Goal: Information Seeking & Learning: Check status

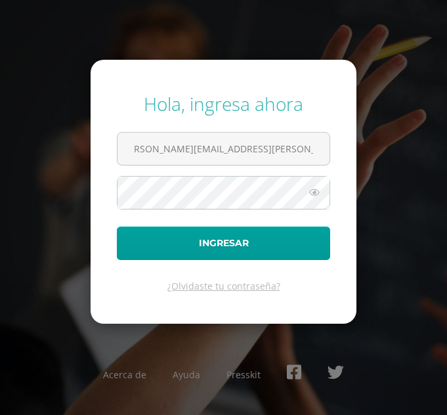
scroll to position [0, 22]
type input "[PERSON_NAME][EMAIL_ADDRESS][PERSON_NAME][DOMAIN_NAME][PERSON_NAME]"
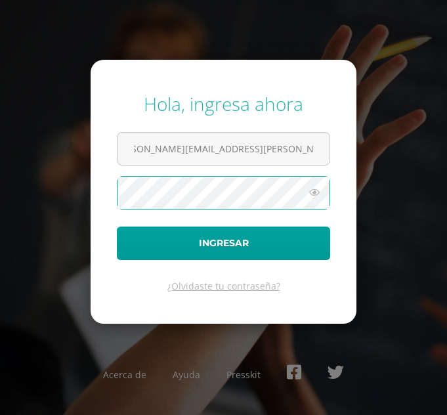
scroll to position [0, 0]
click at [117, 227] on button "Ingresar" at bounding box center [224, 244] width 214 height 34
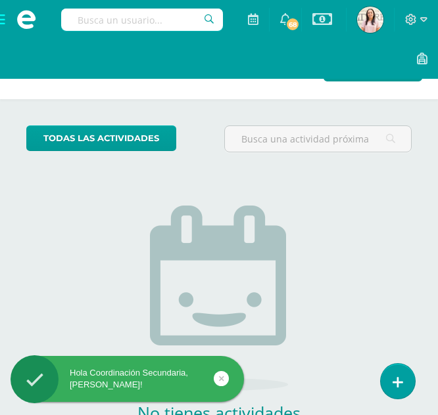
click at [138, 16] on input "text" at bounding box center [142, 20] width 162 height 22
type input "grammar"
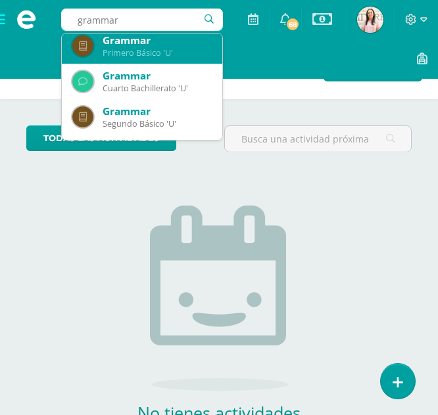
scroll to position [256, 0]
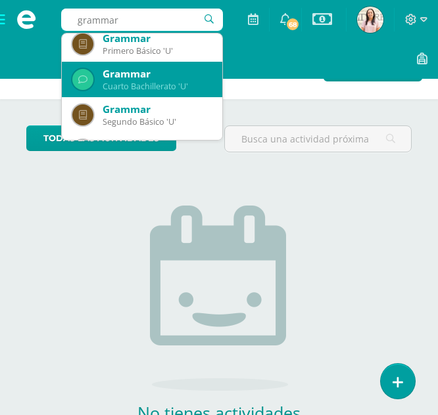
click at [149, 74] on div "Grammar" at bounding box center [157, 74] width 109 height 14
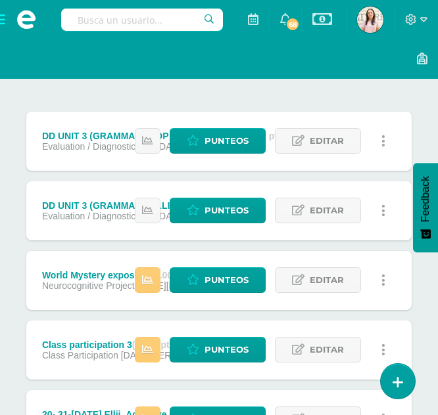
scroll to position [179, 0]
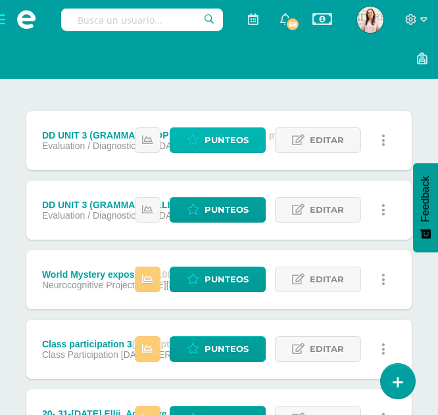
click at [206, 138] on span "Punteos" at bounding box center [226, 140] width 44 height 24
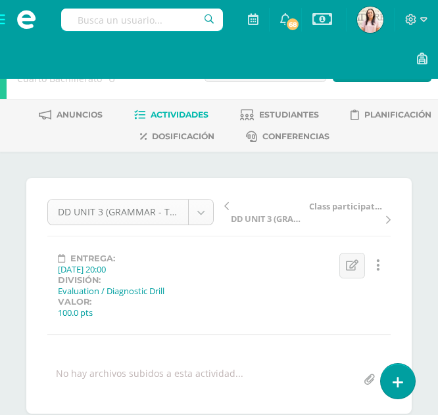
scroll to position [1, 0]
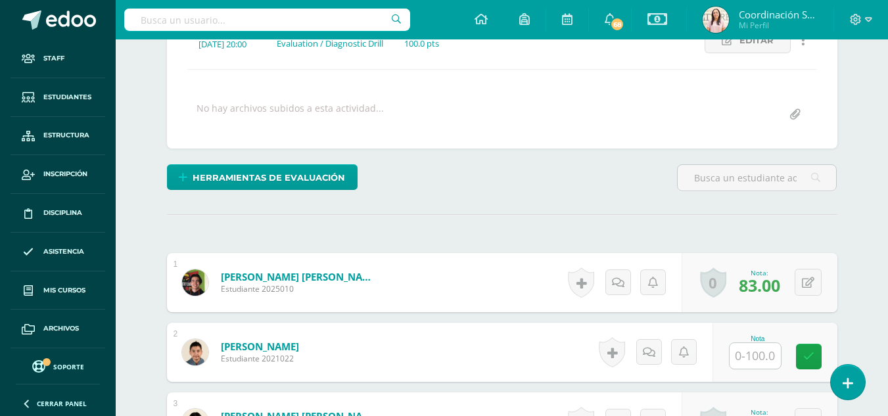
scroll to position [0, 0]
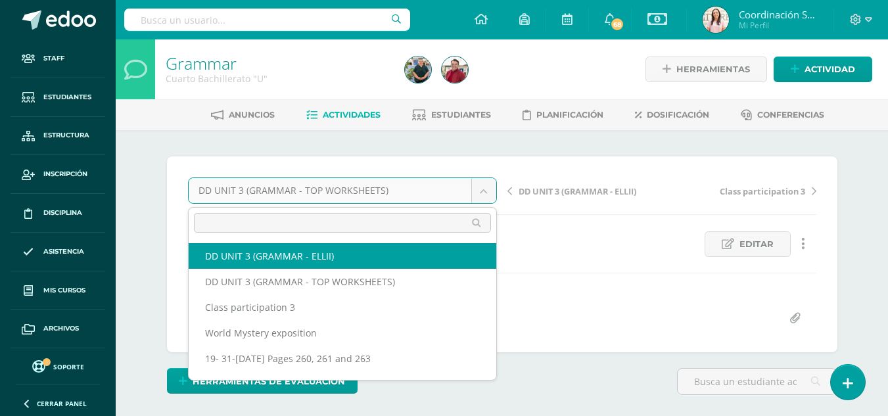
select select "/dashboard/teacher/grade-activity/217684/"
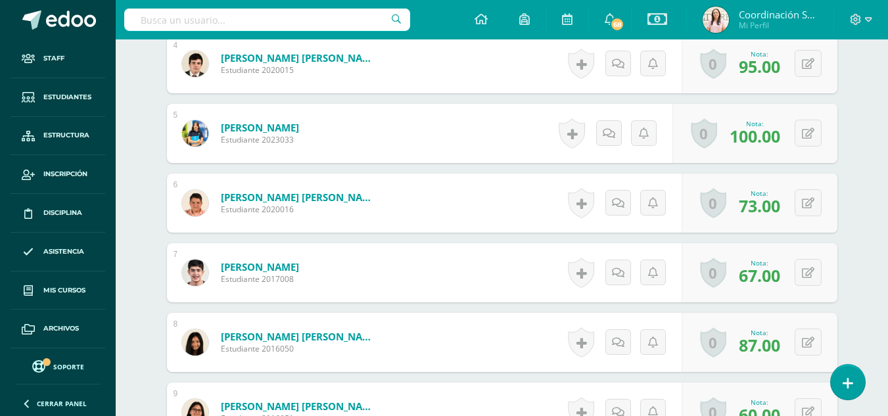
scroll to position [641, 0]
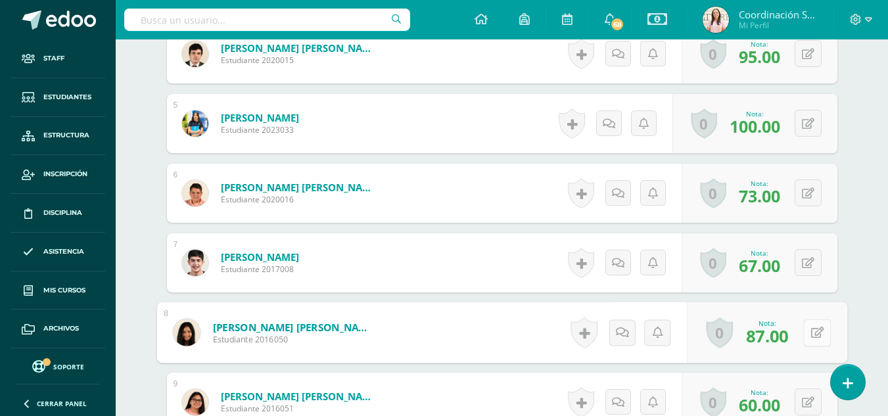
click at [808, 332] on button at bounding box center [817, 333] width 28 height 28
type input "100"
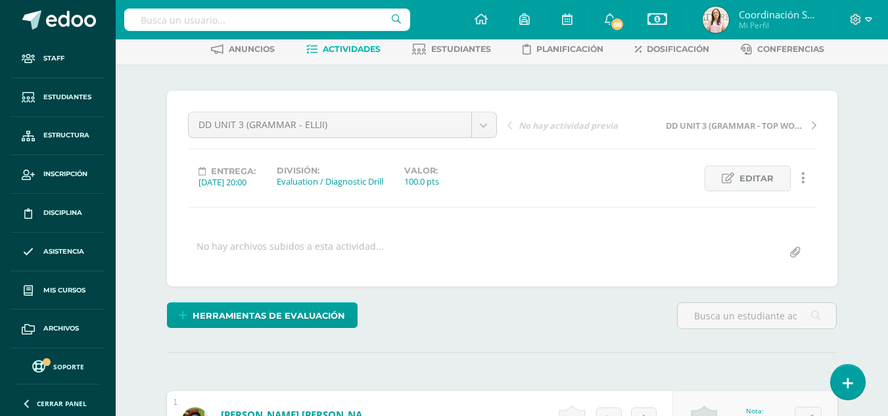
scroll to position [0, 0]
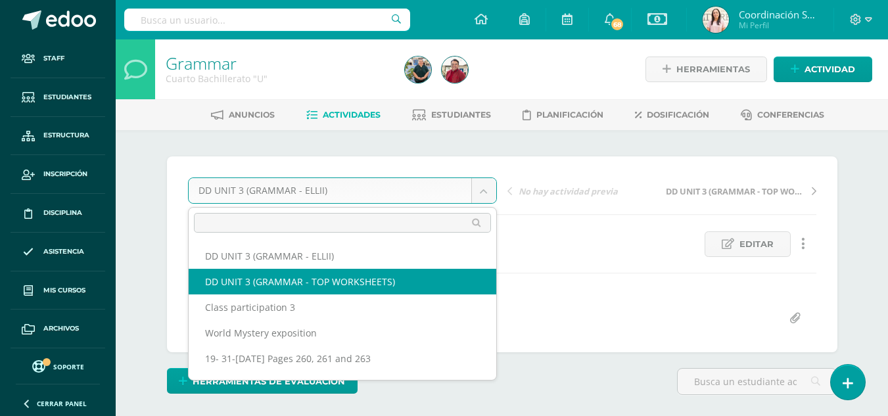
select select "/dashboard/teacher/grade-activity/217682/"
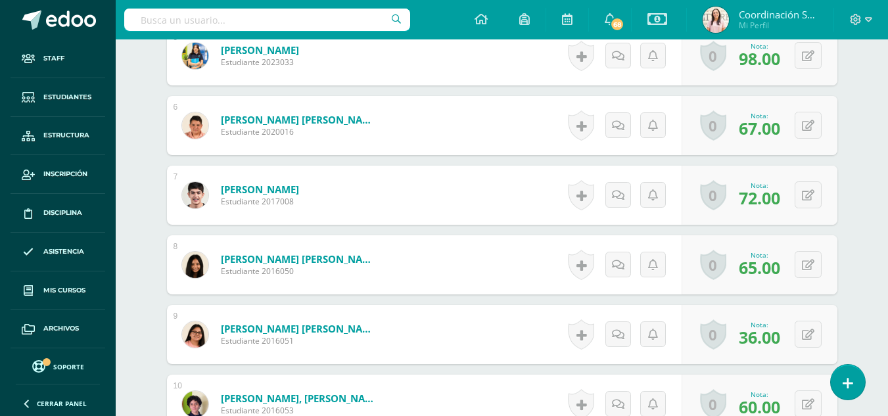
scroll to position [708, 0]
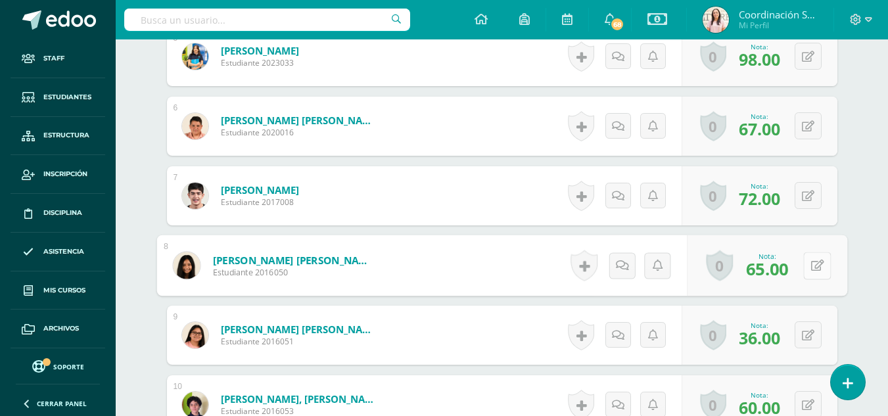
click at [806, 262] on button at bounding box center [817, 266] width 28 height 28
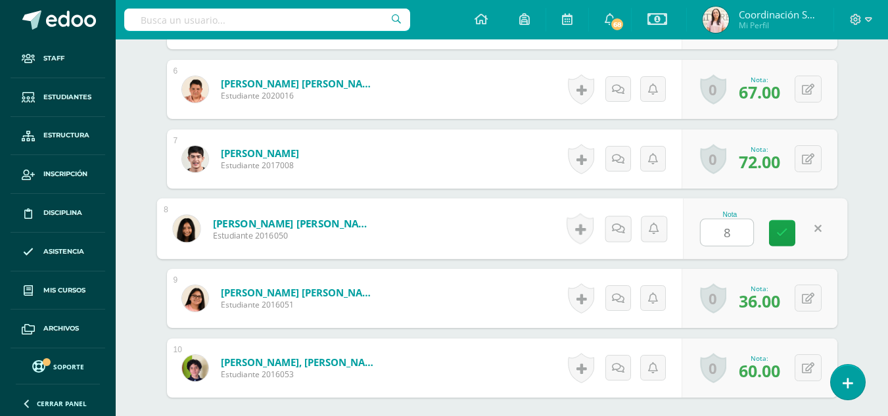
scroll to position [746, 0]
type input "82"
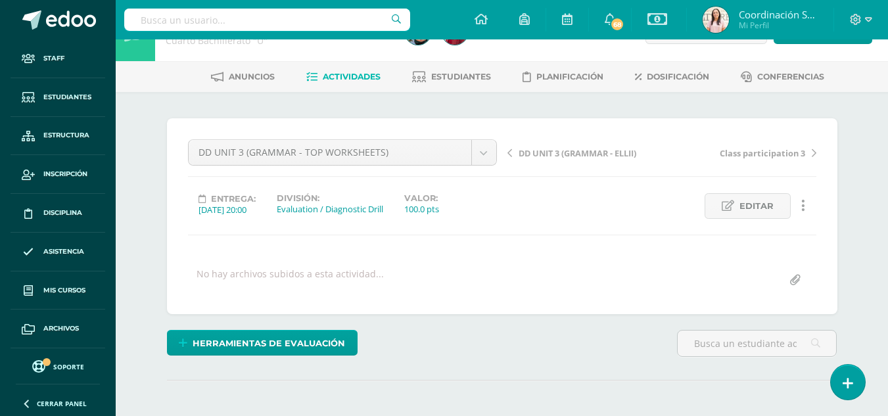
scroll to position [0, 0]
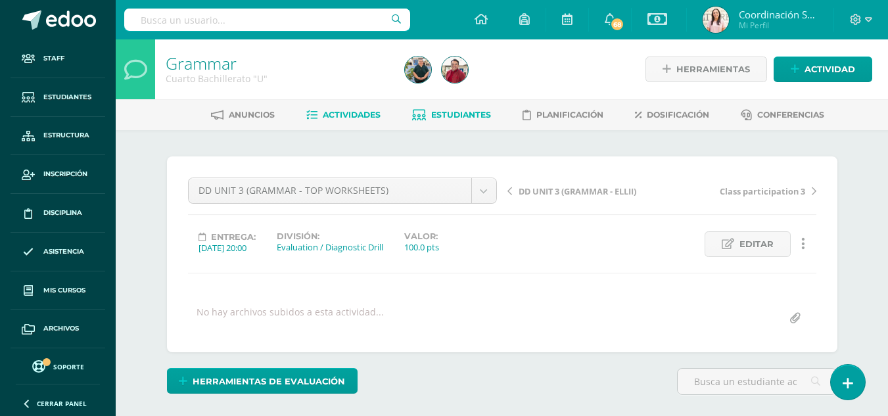
click at [484, 114] on span "Estudiantes" at bounding box center [461, 115] width 60 height 10
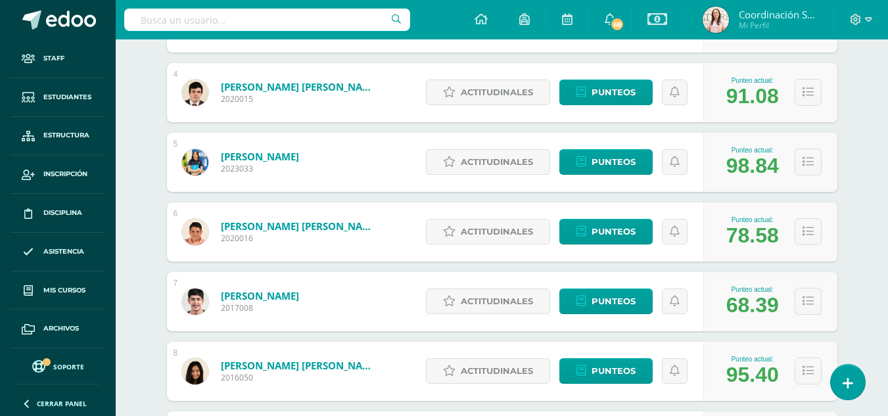
scroll to position [426, 0]
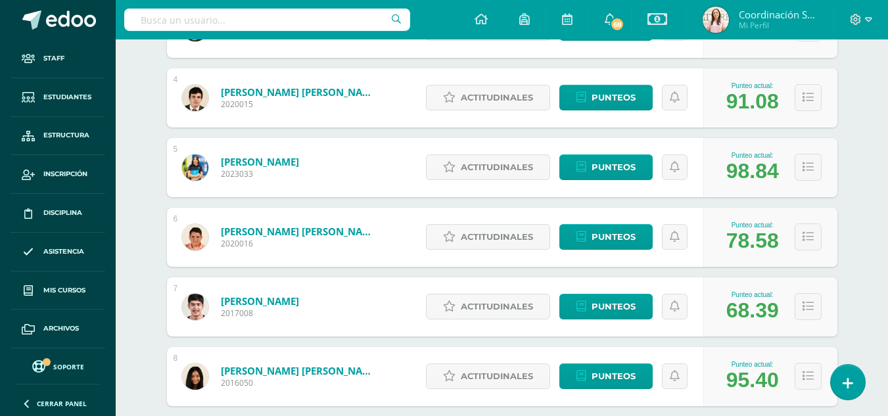
click at [197, 168] on img at bounding box center [195, 167] width 26 height 26
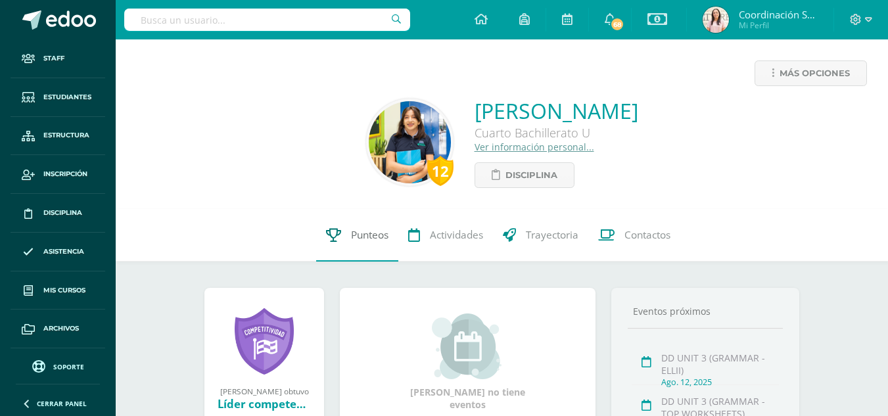
click at [338, 235] on icon at bounding box center [333, 235] width 15 height 14
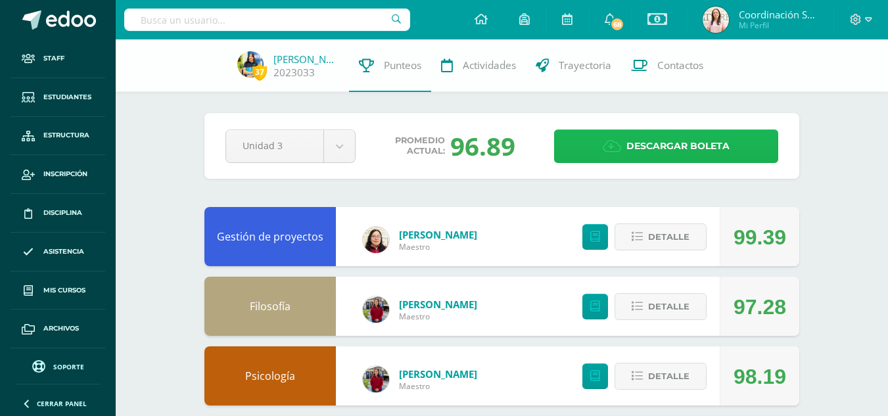
click at [599, 156] on link "Descargar boleta" at bounding box center [666, 146] width 224 height 34
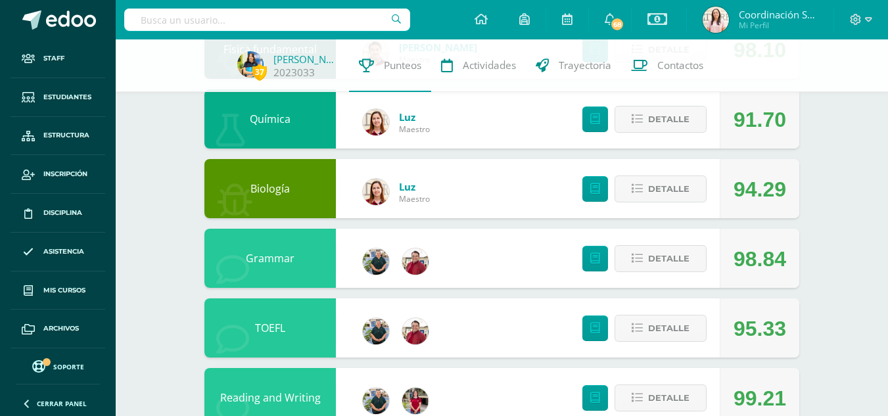
scroll to position [677, 0]
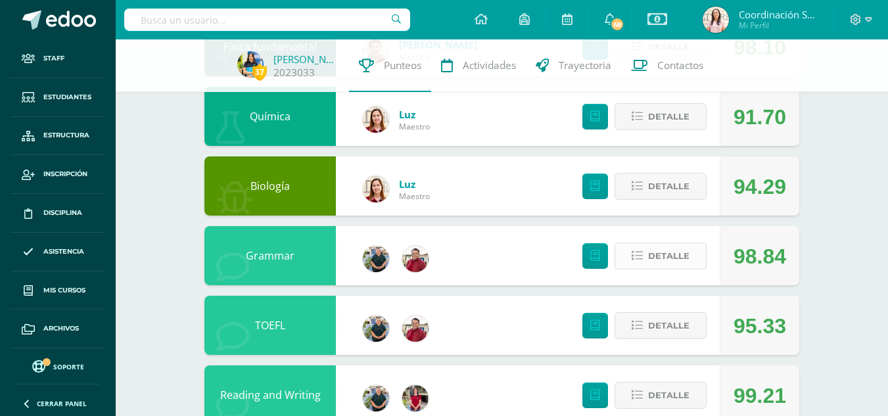
click at [689, 261] on button "Detalle" at bounding box center [660, 255] width 92 height 27
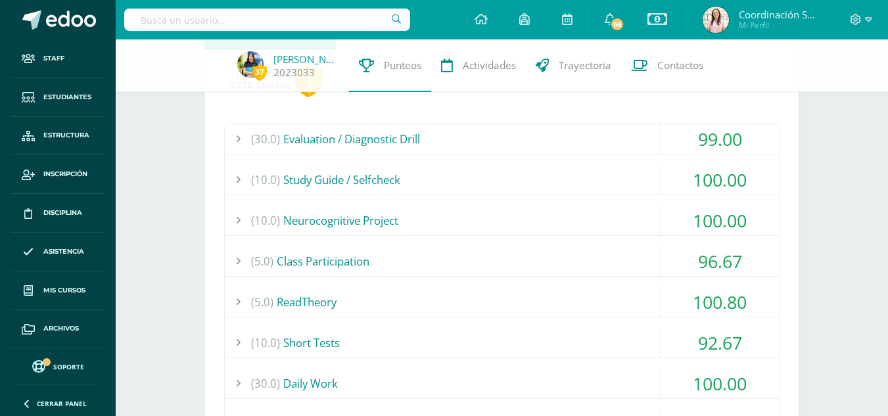
scroll to position [913, 0]
click at [466, 145] on div "(30.0) Evaluation / Diagnostic Drill" at bounding box center [502, 139] width 554 height 30
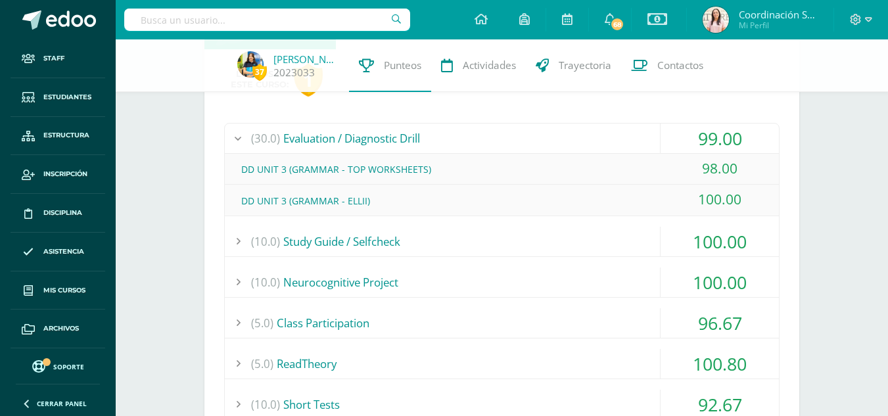
click at [466, 145] on div "(30.0) Evaluation / Diagnostic Drill" at bounding box center [502, 139] width 554 height 30
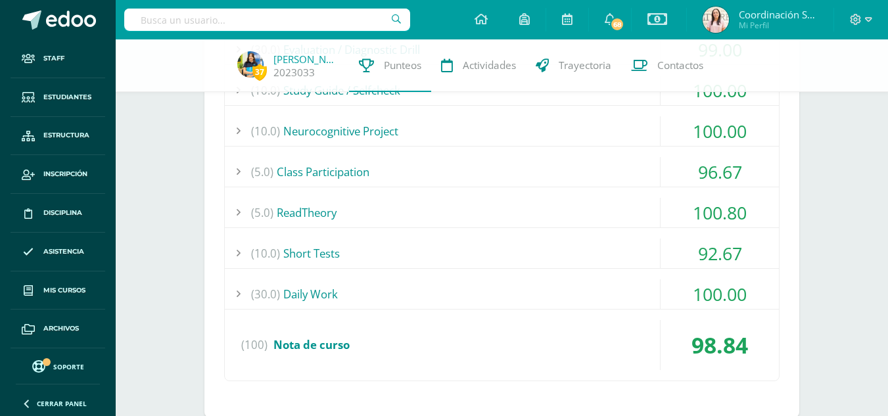
scroll to position [1003, 0]
click at [465, 183] on div "(5.0) Class Participation" at bounding box center [502, 171] width 554 height 30
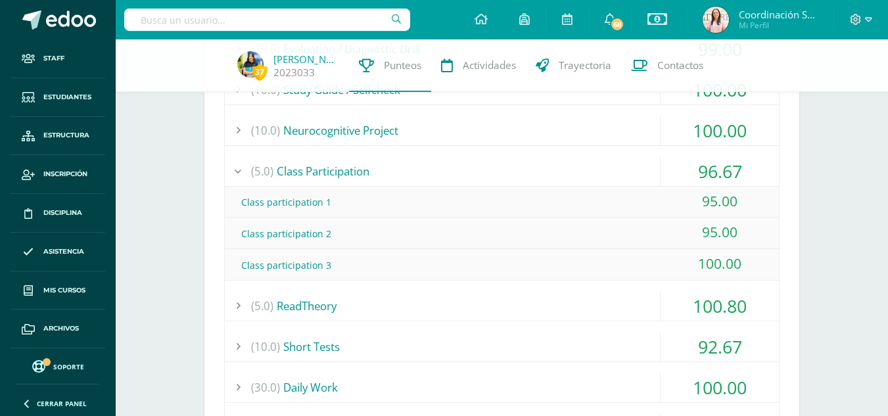
click at [465, 183] on div "(5.0) Class Participation" at bounding box center [502, 171] width 554 height 30
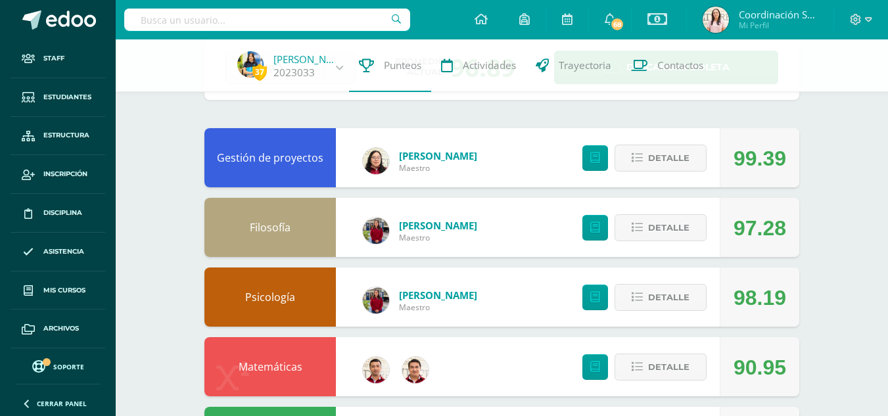
scroll to position [0, 0]
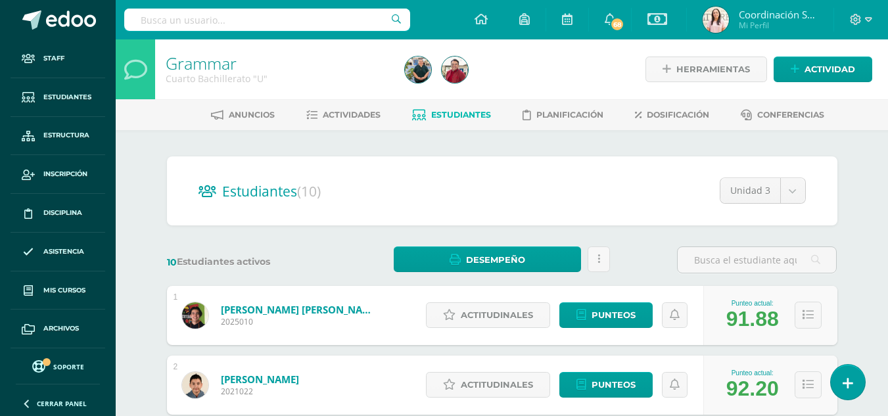
click at [260, 20] on input "text" at bounding box center [267, 20] width 286 height 22
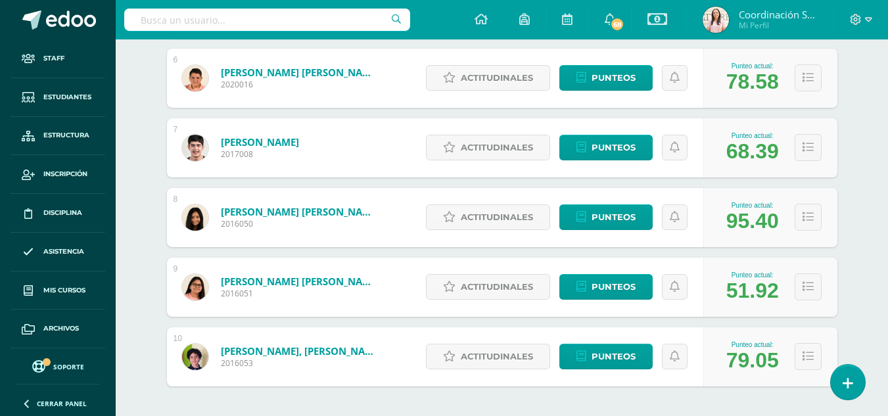
scroll to position [589, 0]
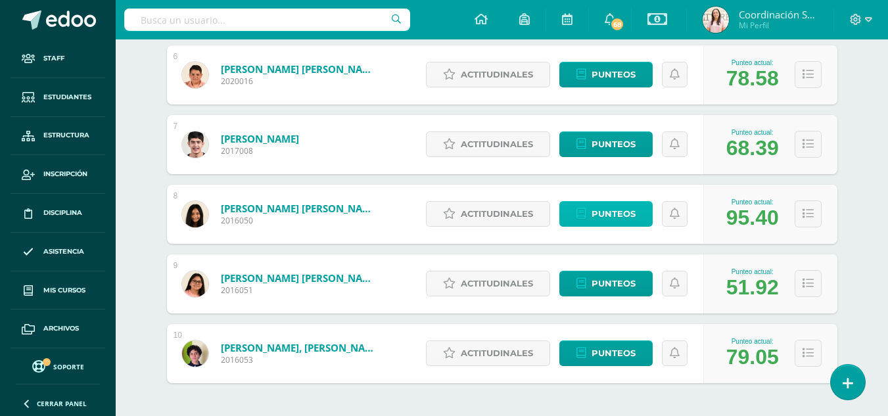
click at [612, 214] on span "Punteos" at bounding box center [613, 214] width 44 height 24
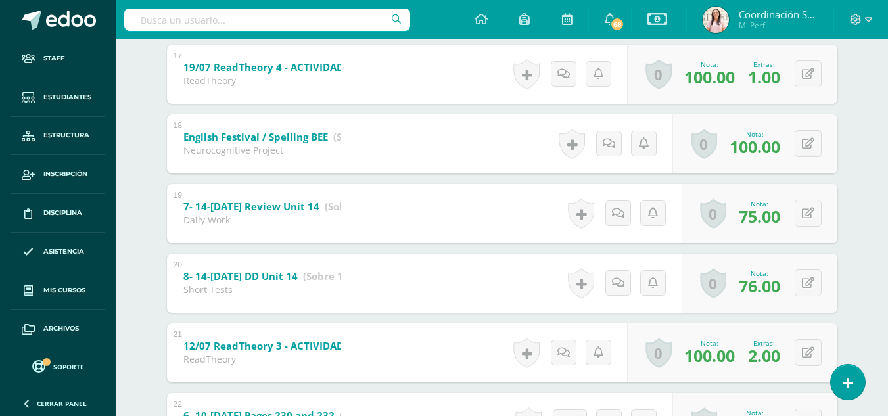
scroll to position [1482, 0]
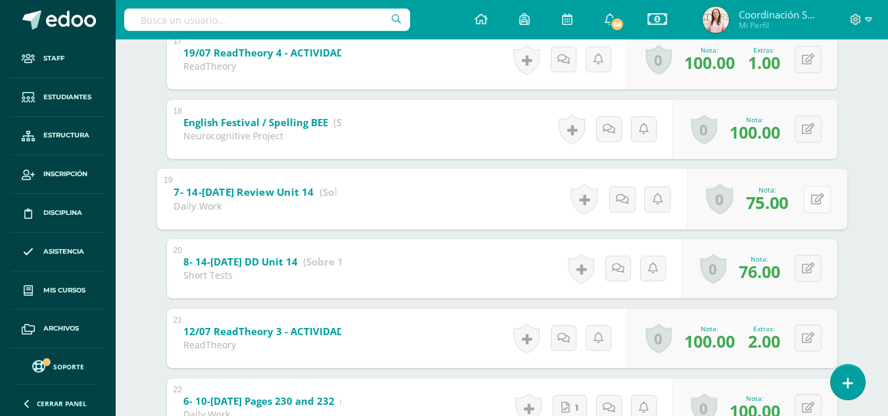
click at [810, 194] on button at bounding box center [817, 199] width 28 height 28
type input "98"
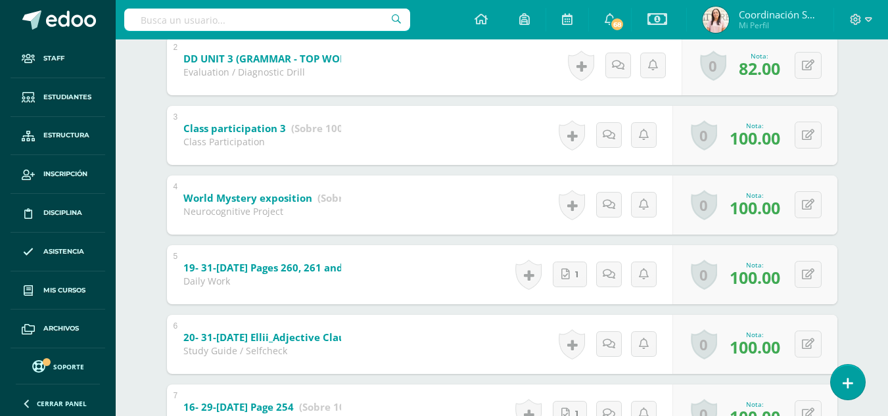
scroll to position [0, 0]
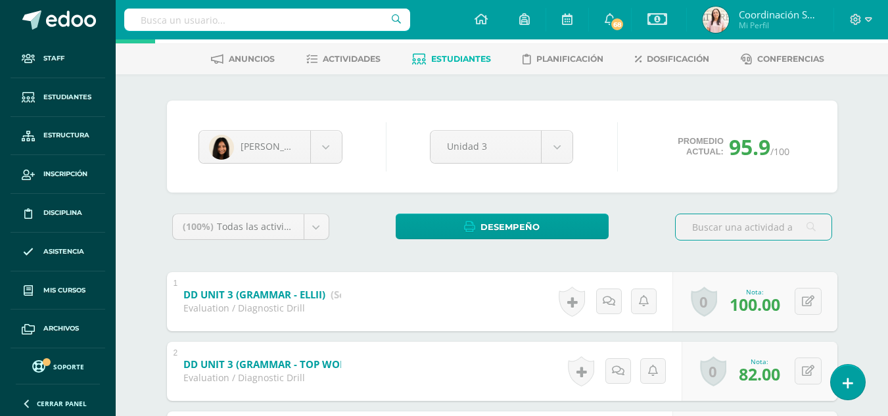
scroll to position [57, 0]
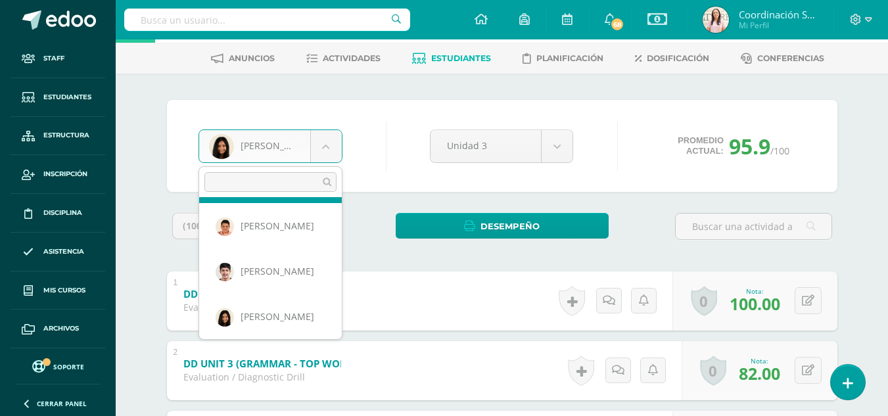
scroll to position [187, 0]
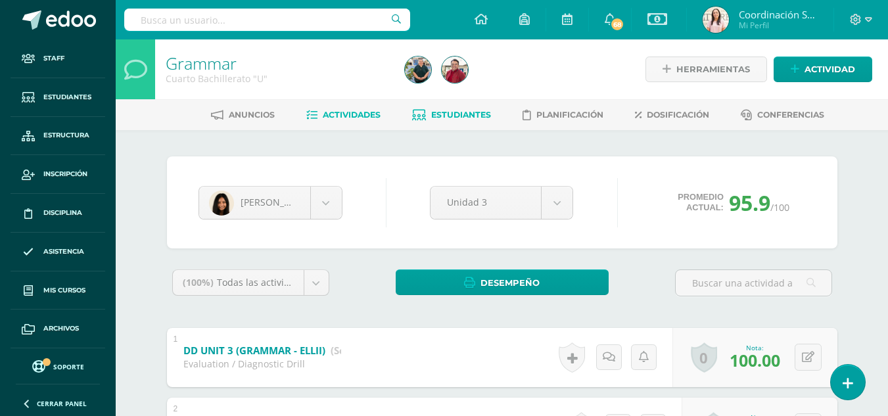
click at [322, 120] on link "Actividades" at bounding box center [343, 114] width 74 height 21
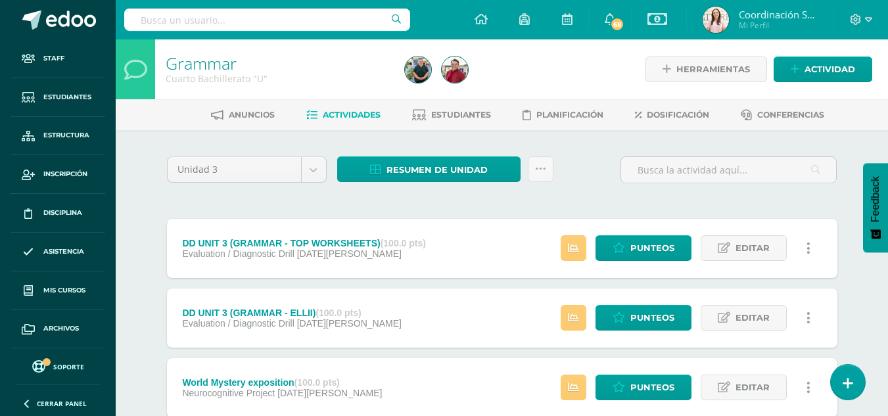
scroll to position [18, 0]
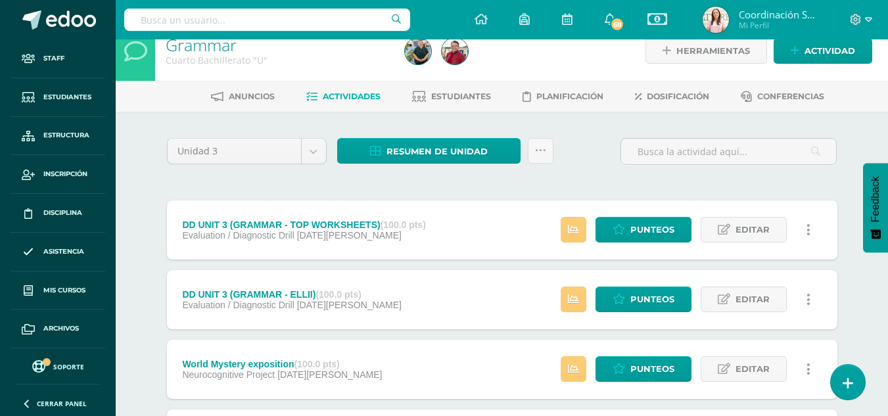
click at [315, 18] on input "text" at bounding box center [267, 20] width 286 height 22
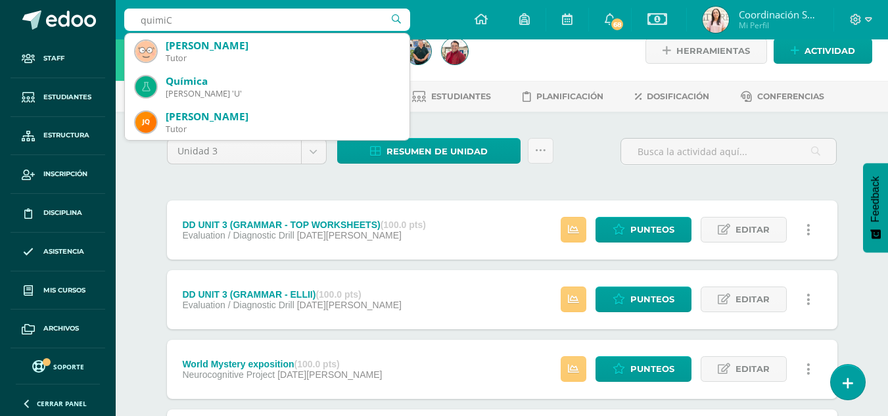
type input "quimiCA"
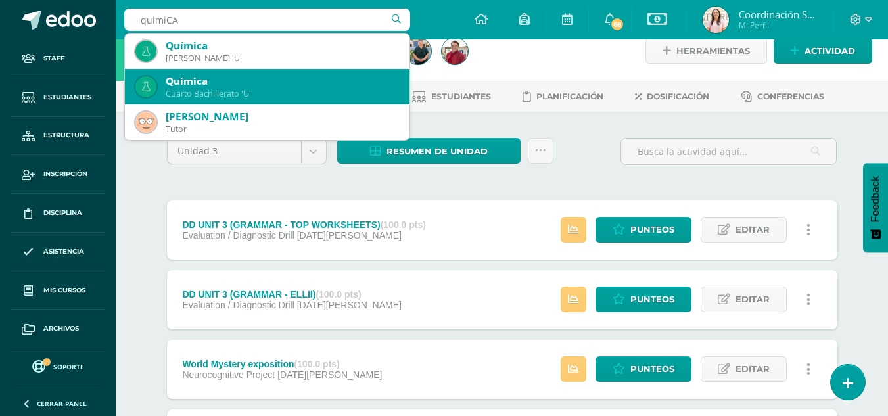
click at [319, 97] on div "Cuarto Bachillerato 'U'" at bounding box center [282, 93] width 233 height 11
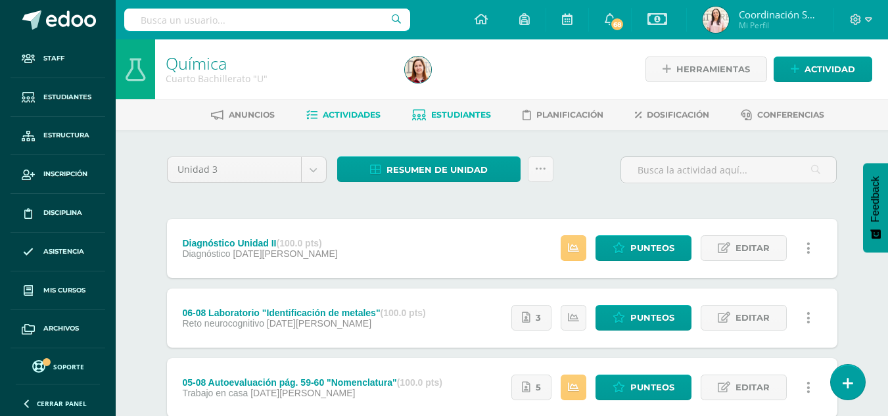
click at [462, 112] on span "Estudiantes" at bounding box center [461, 115] width 60 height 10
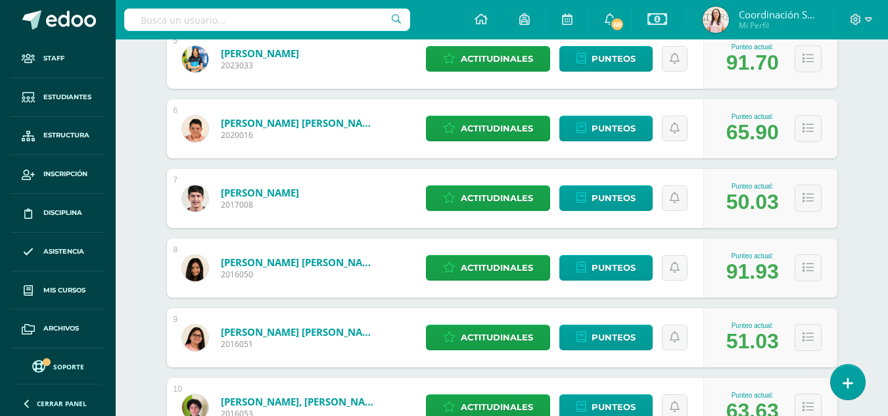
scroll to position [553, 0]
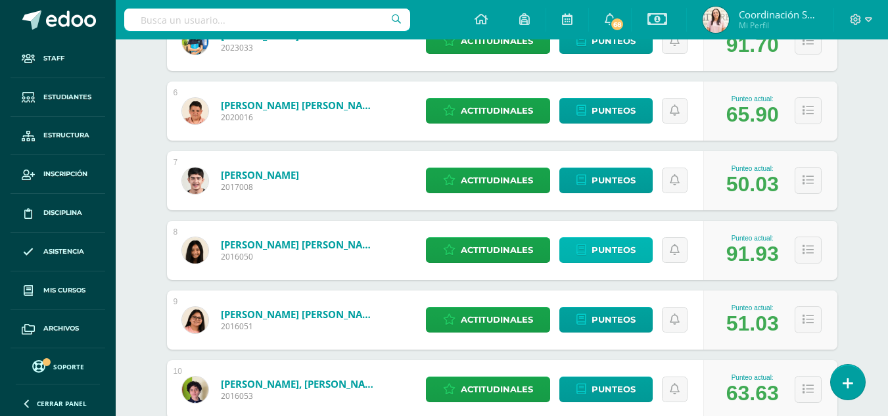
click at [610, 258] on span "Punteos" at bounding box center [613, 250] width 44 height 24
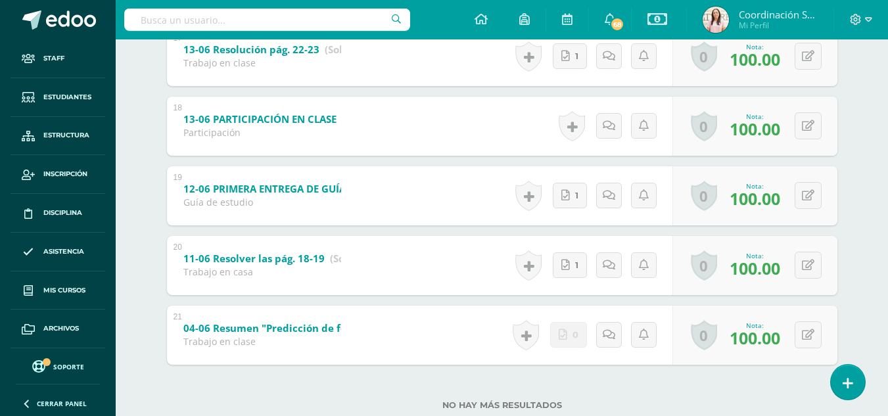
scroll to position [1451, 0]
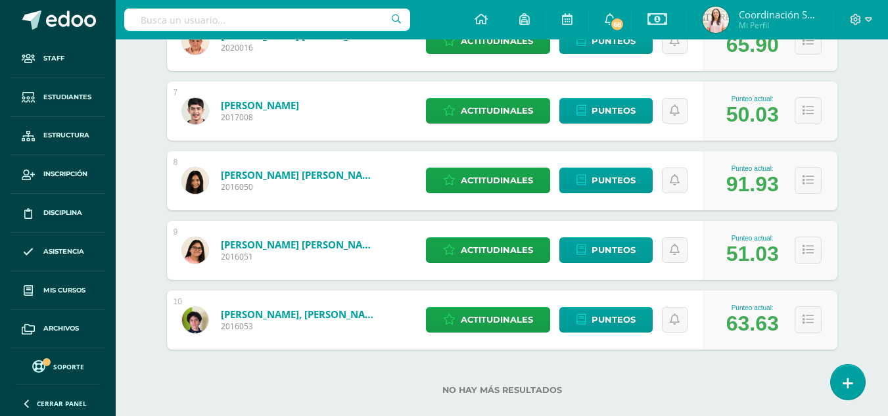
scroll to position [635, 0]
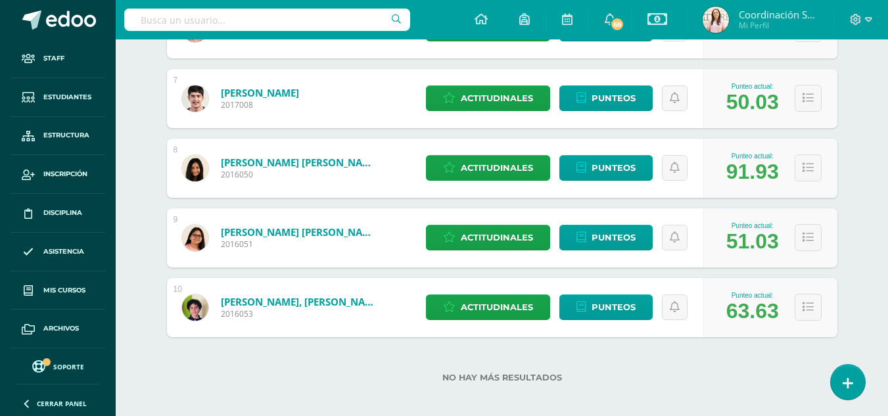
click at [299, 160] on link "Pérez Calderón, Sofia Elizabeth" at bounding box center [300, 162] width 158 height 13
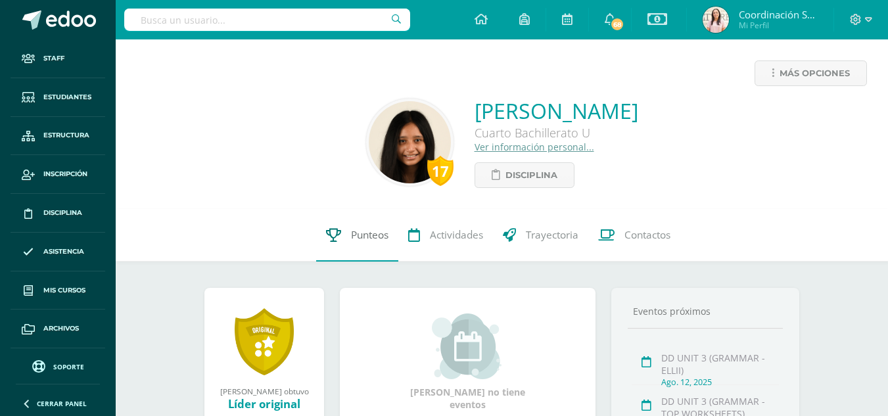
click at [358, 240] on span "Punteos" at bounding box center [369, 235] width 37 height 14
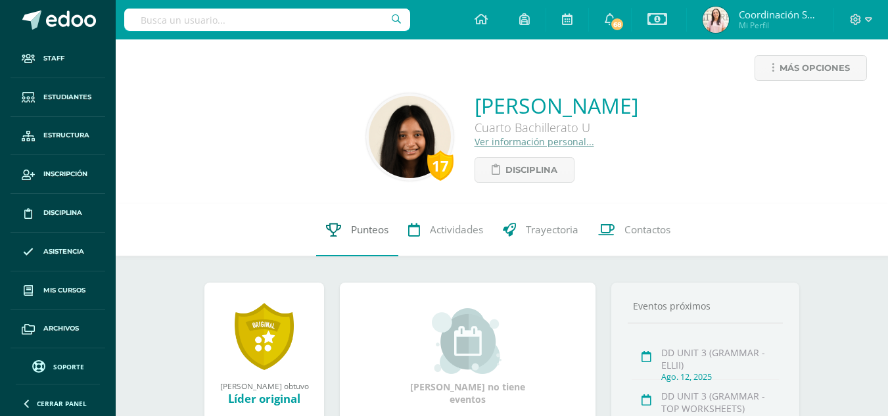
scroll to position [3, 0]
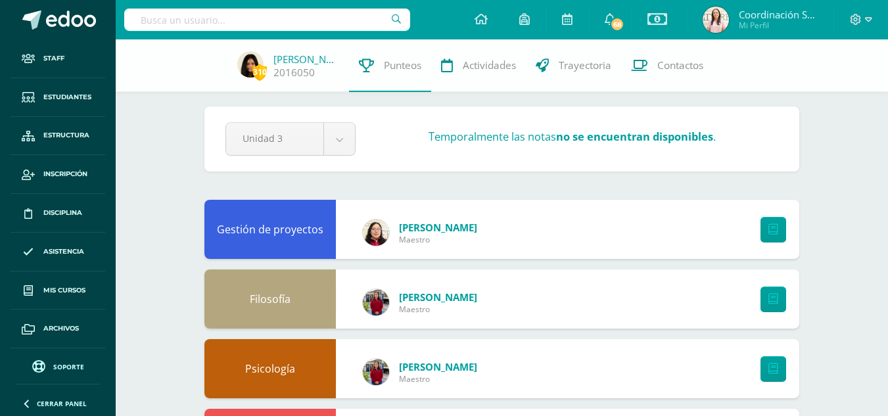
scroll to position [7, 0]
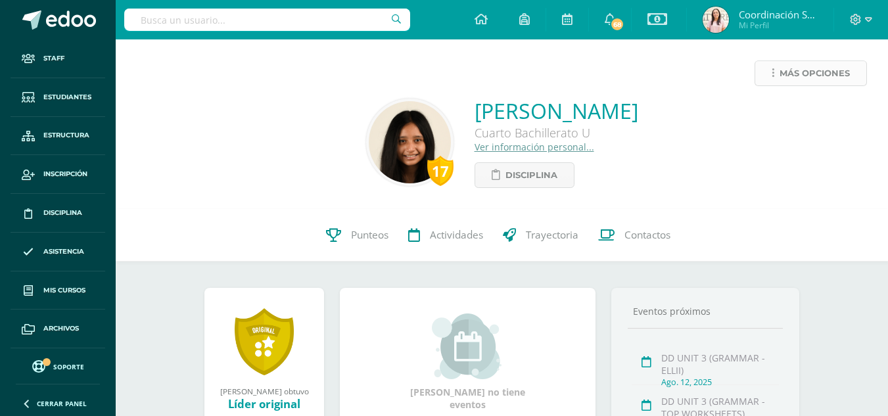
click at [777, 72] on link "Más opciones" at bounding box center [810, 73] width 112 height 26
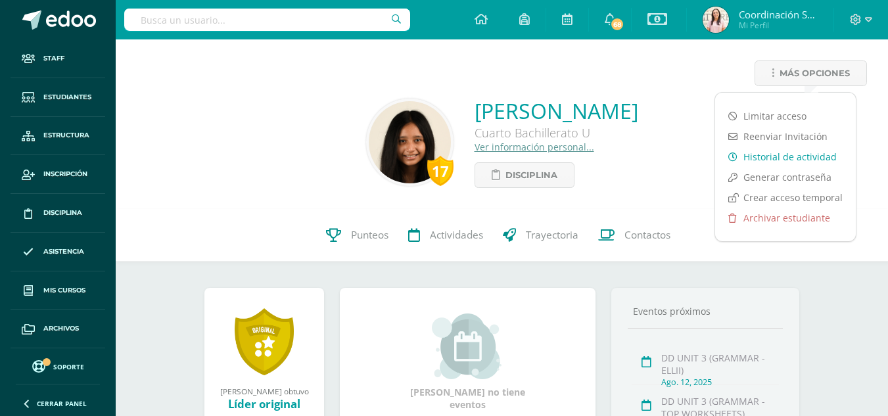
click at [744, 157] on link "Historial de actividad" at bounding box center [785, 157] width 141 height 20
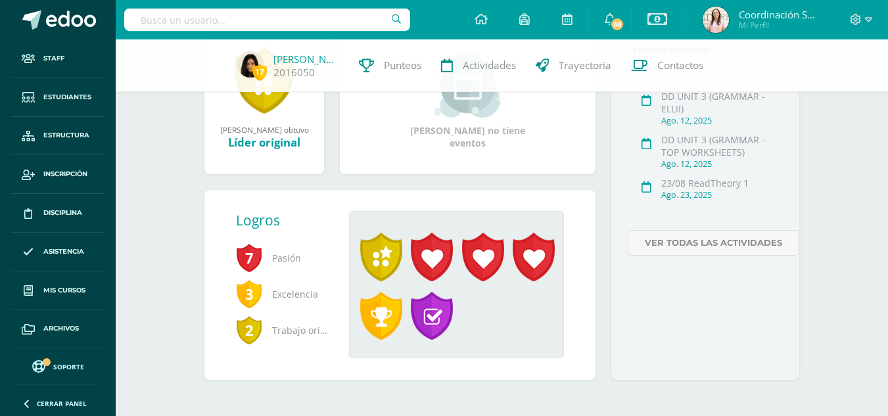
scroll to position [257, 0]
click at [436, 248] on span at bounding box center [432, 256] width 42 height 49
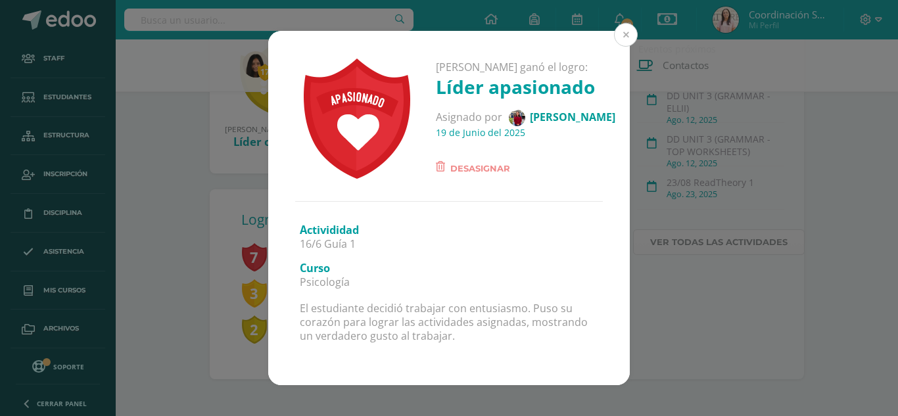
click at [626, 35] on button at bounding box center [626, 35] width 24 height 24
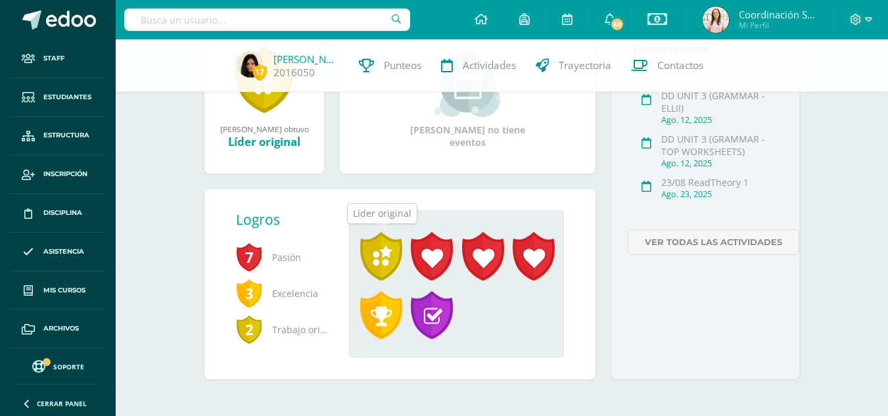
click at [382, 253] on span at bounding box center [381, 256] width 42 height 49
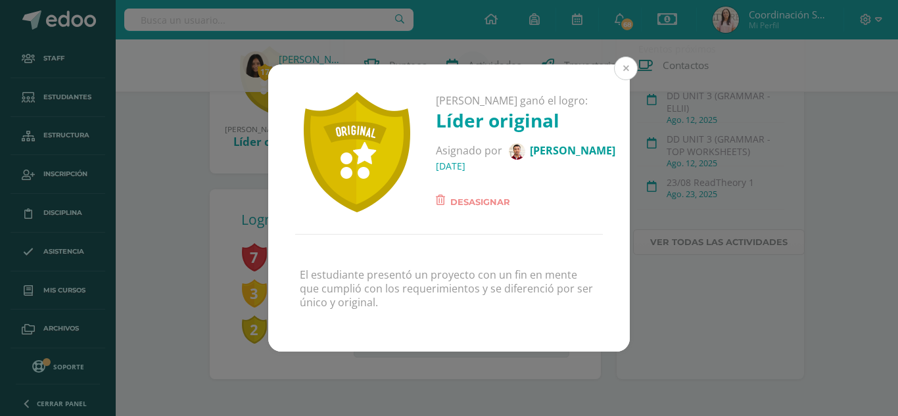
click at [629, 62] on button at bounding box center [626, 69] width 24 height 24
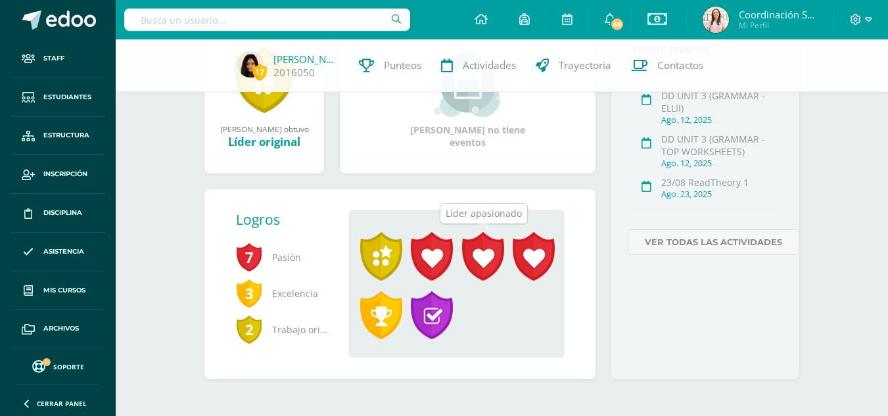
scroll to position [262, 0]
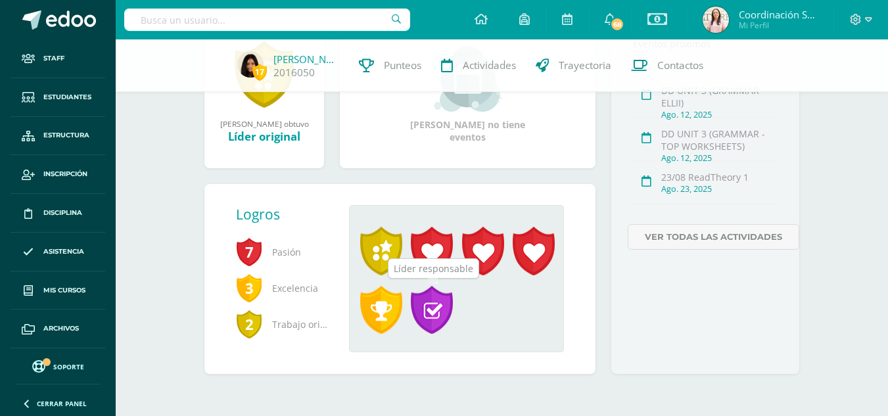
click at [438, 310] on span at bounding box center [432, 310] width 42 height 49
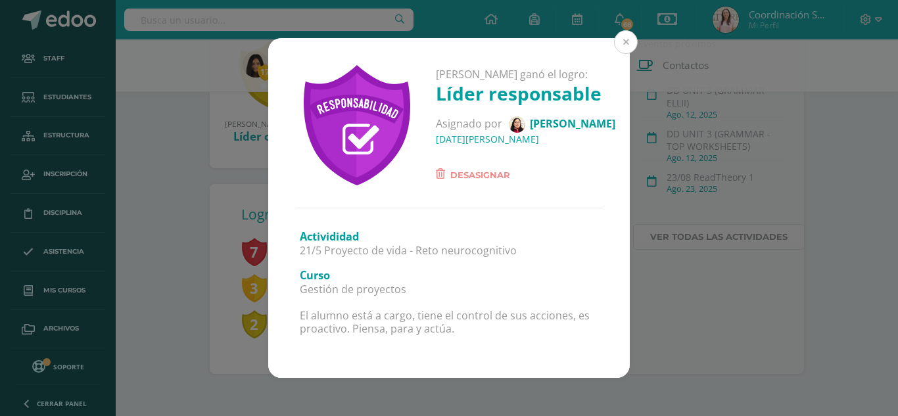
click at [632, 43] on button at bounding box center [626, 42] width 24 height 24
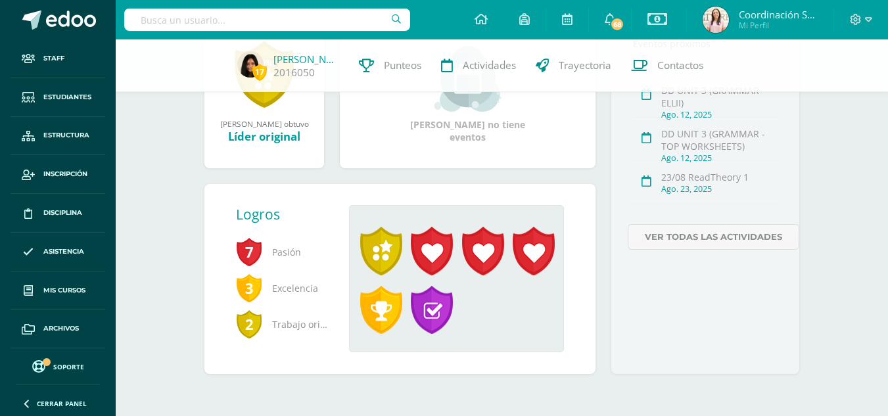
click at [384, 307] on span at bounding box center [381, 310] width 42 height 49
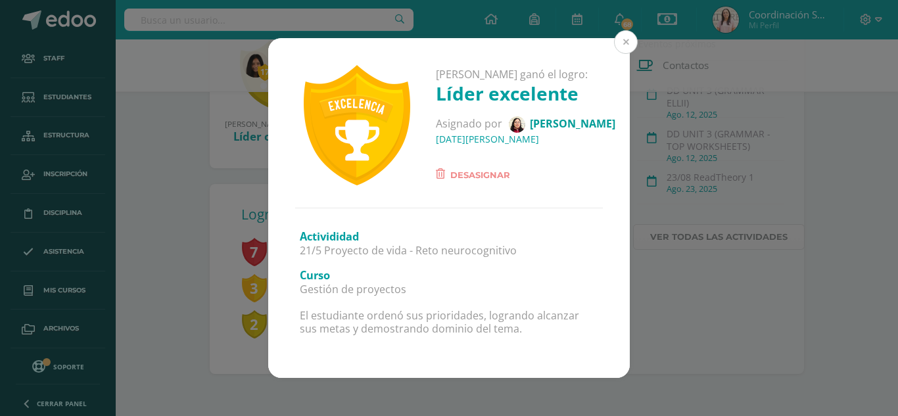
click at [631, 49] on button at bounding box center [626, 42] width 24 height 24
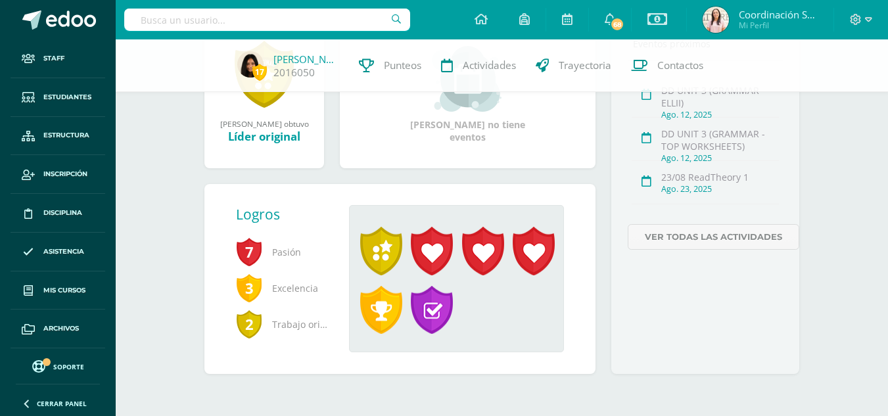
click at [254, 288] on span "3" at bounding box center [249, 288] width 26 height 30
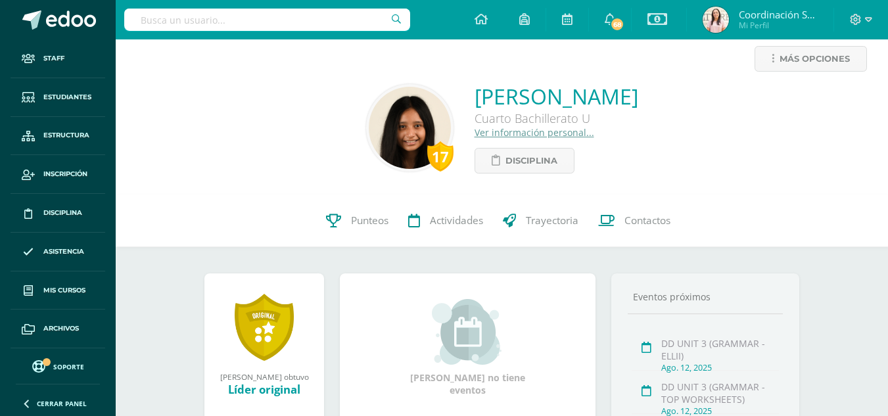
scroll to position [0, 0]
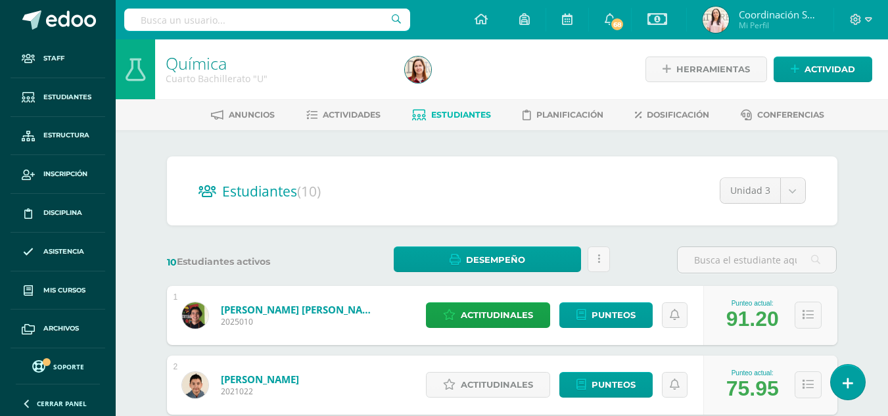
click at [287, 8] on div at bounding box center [267, 19] width 286 height 39
click at [290, 18] on input "text" at bounding box center [267, 20] width 286 height 22
type input "psicologia"
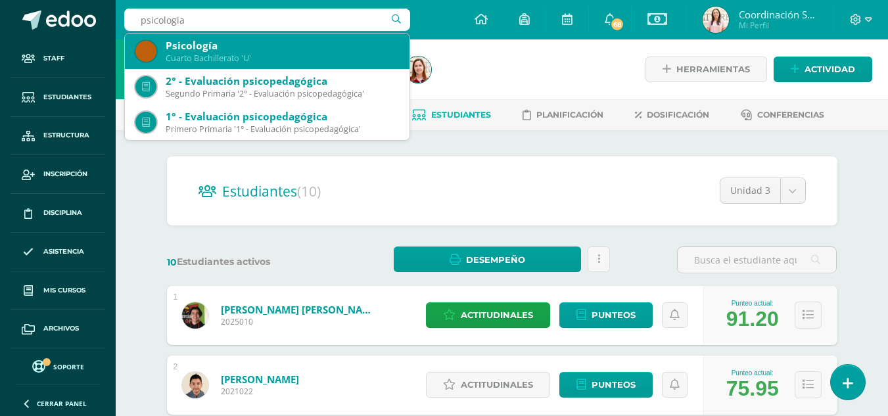
click at [281, 57] on div "Cuarto Bachillerato 'U'" at bounding box center [282, 58] width 233 height 11
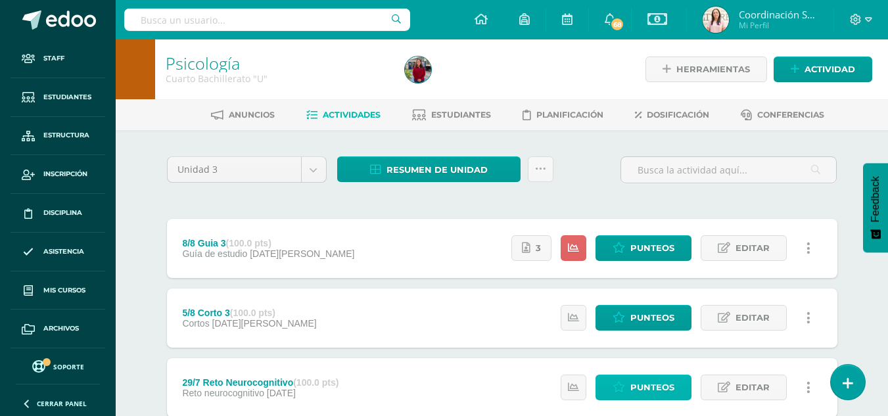
click at [662, 379] on span "Punteos" at bounding box center [652, 387] width 44 height 24
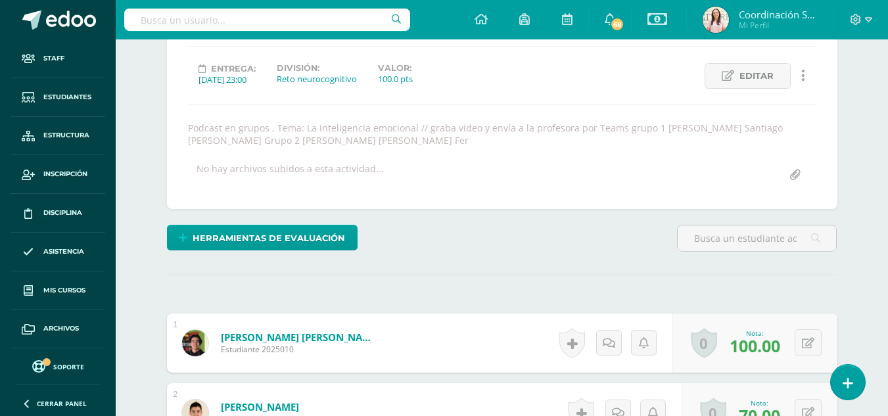
scroll to position [169, 0]
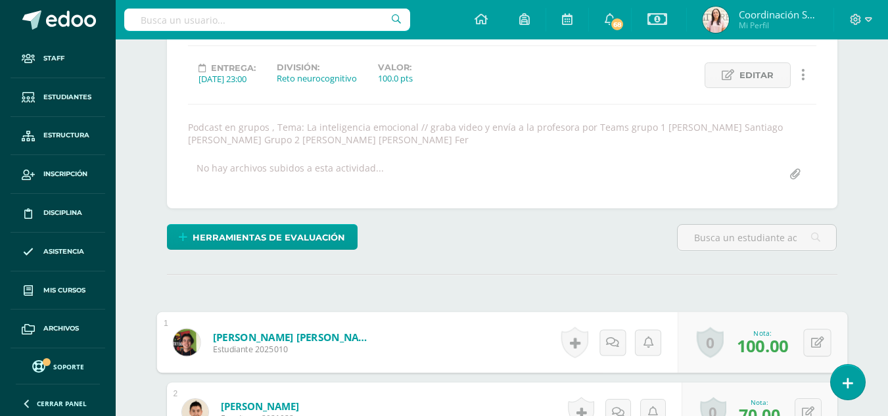
click at [275, 341] on link "[PERSON_NAME] [PERSON_NAME]" at bounding box center [293, 337] width 162 height 14
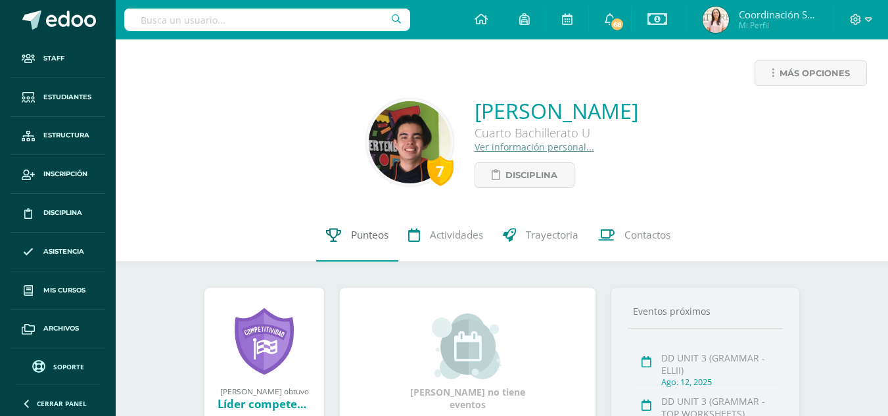
click at [345, 235] on link "Punteos" at bounding box center [357, 235] width 82 height 53
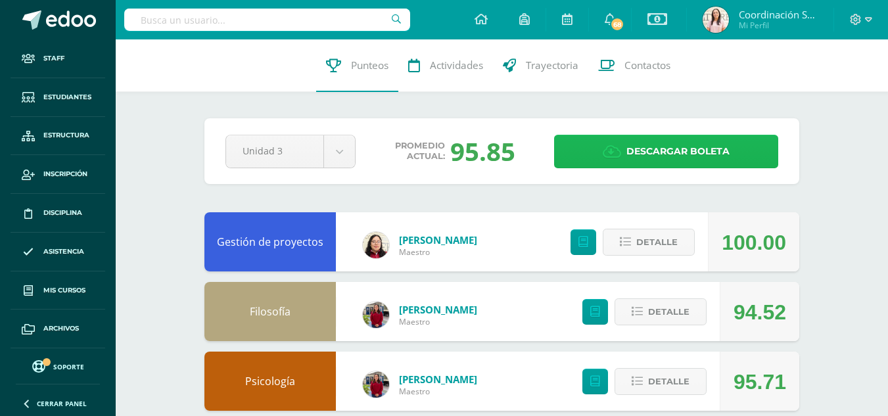
click at [716, 143] on span "Descargar boleta" at bounding box center [677, 151] width 103 height 32
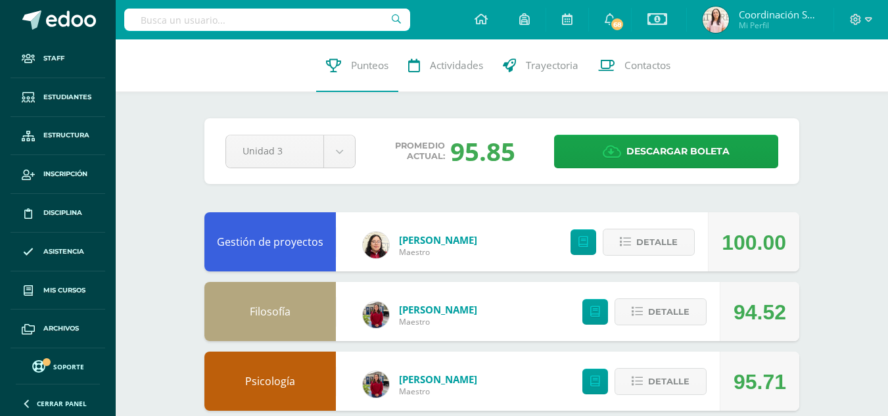
click at [309, 14] on input "text" at bounding box center [267, 20] width 286 height 22
click at [57, 89] on link "Estudiantes" at bounding box center [58, 97] width 95 height 39
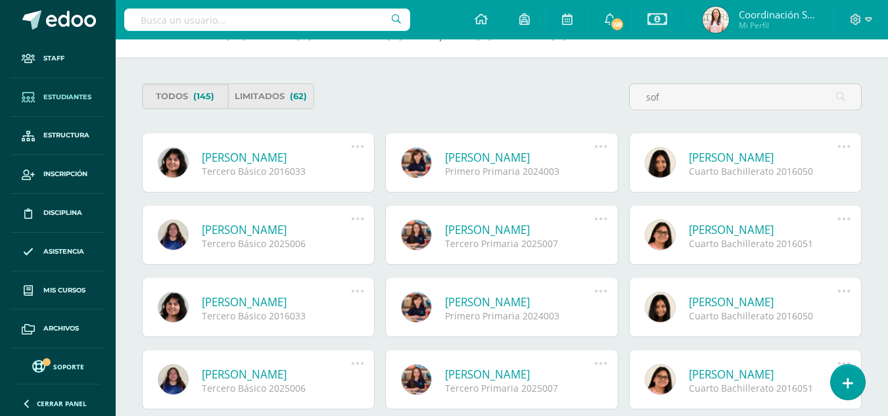
scroll to position [85, 0]
type input "sof"
click at [845, 143] on icon at bounding box center [843, 146] width 14 height 14
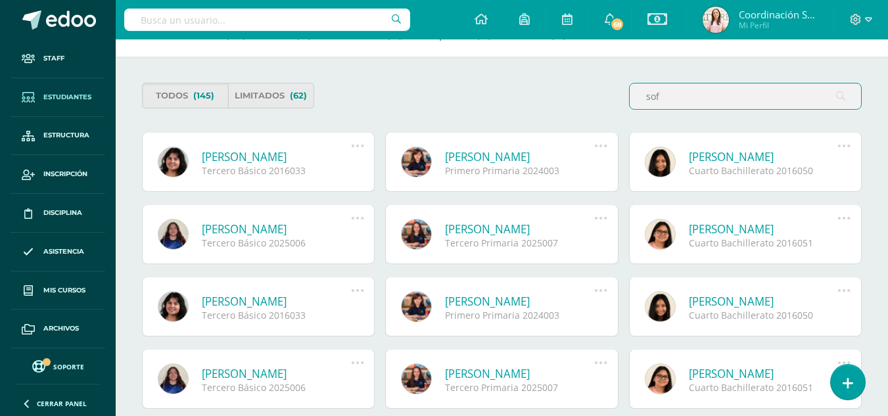
click at [783, 93] on input "sof" at bounding box center [744, 96] width 231 height 26
click at [845, 143] on icon at bounding box center [843, 146] width 14 height 14
click at [752, 114] on div "sof" at bounding box center [745, 101] width 243 height 37
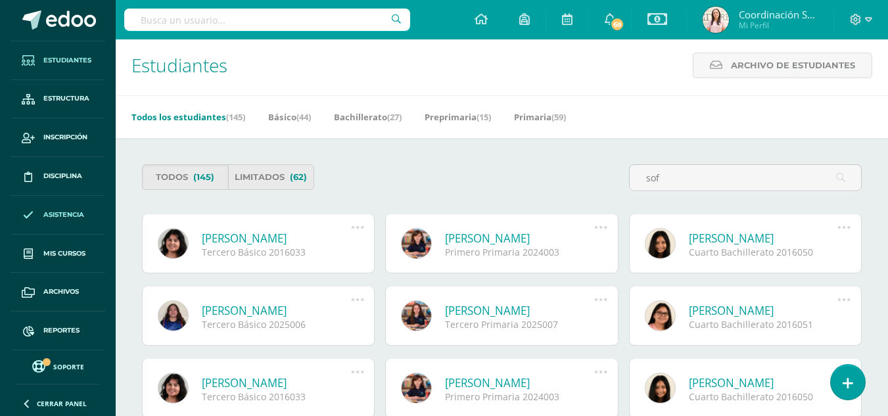
scroll to position [0, 0]
click at [184, 244] on link at bounding box center [173, 243] width 31 height 31
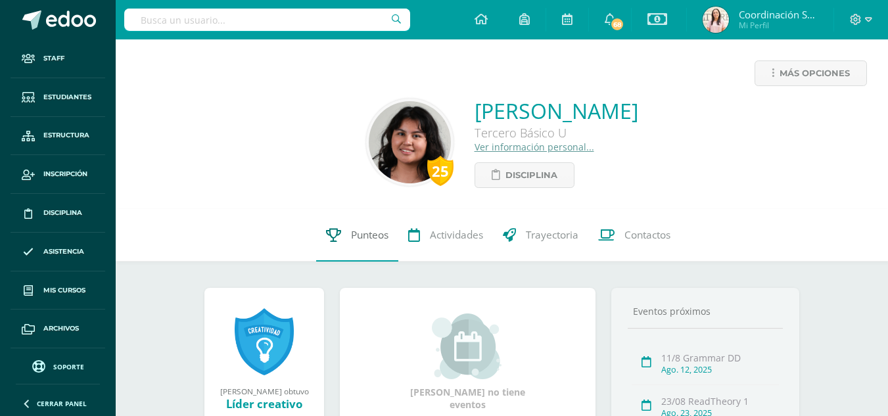
click at [316, 231] on link "Punteos" at bounding box center [357, 235] width 82 height 53
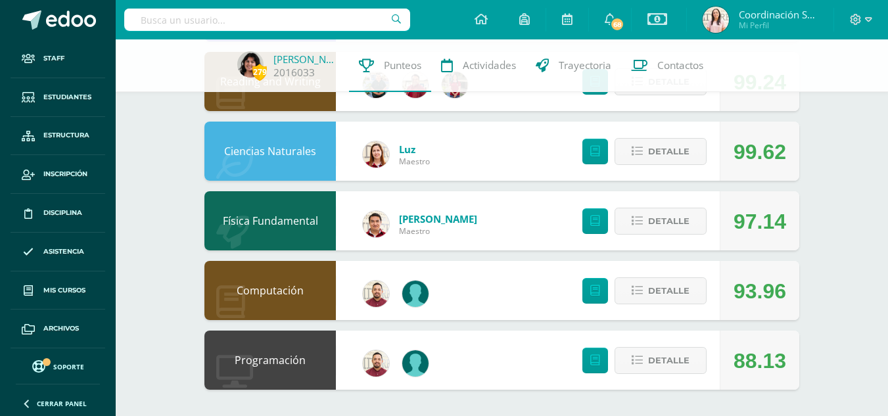
scroll to position [907, 0]
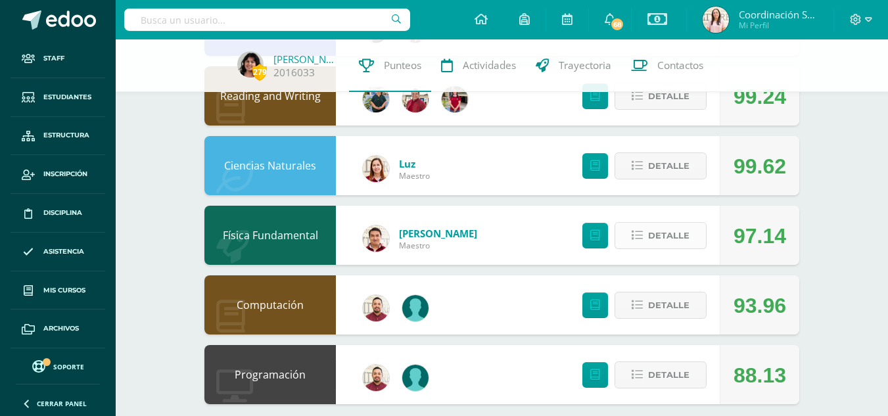
click at [660, 240] on span "Detalle" at bounding box center [668, 235] width 41 height 24
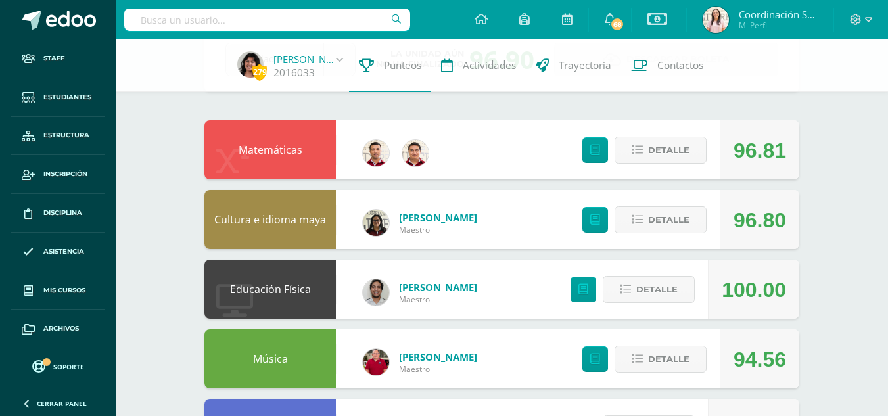
scroll to position [0, 0]
